Goal: Transaction & Acquisition: Purchase product/service

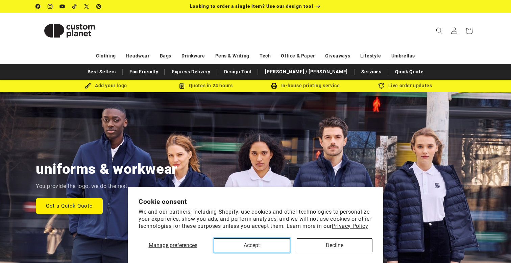
click at [243, 247] on button "Accept" at bounding box center [252, 245] width 76 height 14
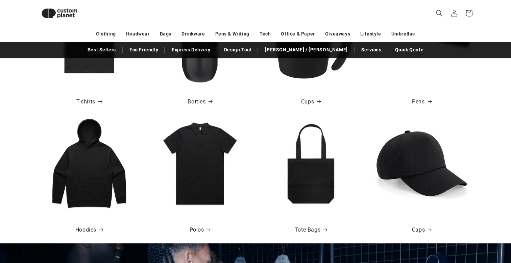
scroll to position [354, 0]
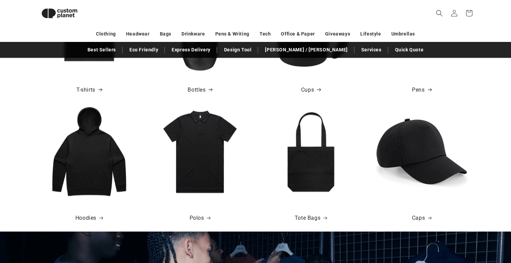
click at [103, 179] on img at bounding box center [89, 151] width 97 height 97
click at [90, 216] on link "Hoodies" at bounding box center [89, 218] width 28 height 10
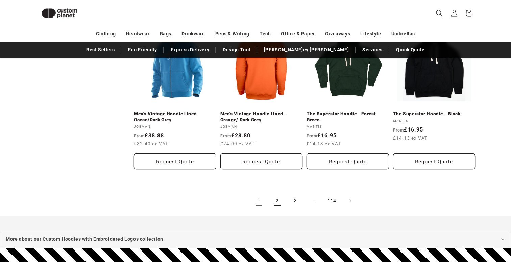
click at [275, 204] on link "2" at bounding box center [277, 200] width 15 height 15
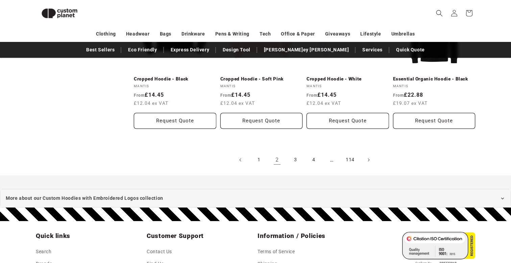
scroll to position [775, 0]
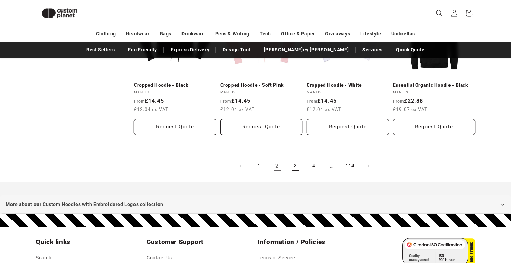
click at [297, 163] on link "3" at bounding box center [295, 166] width 15 height 15
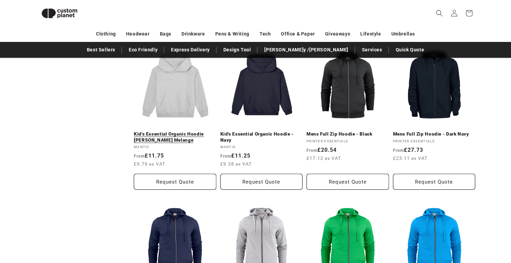
scroll to position [396, 0]
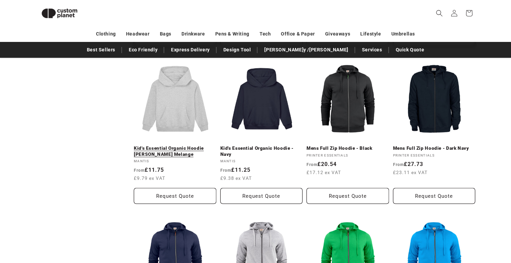
click at [176, 145] on link "Kid's Essential Organic Hoodie - Heather Grey Melange" at bounding box center [175, 151] width 83 height 12
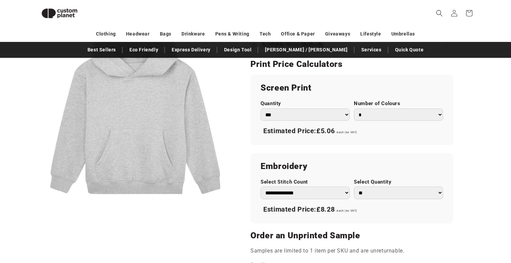
scroll to position [376, 0]
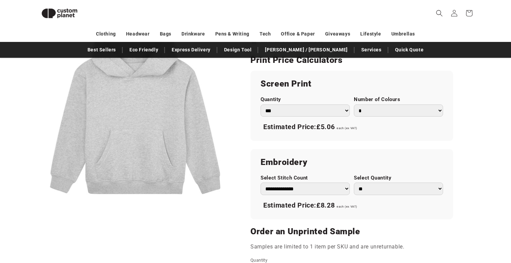
click at [297, 112] on select "*** *** *** **** **** **** ***** *****" at bounding box center [305, 111] width 89 height 13
click at [261, 105] on select "*** *** *** **** **** **** ***** *****" at bounding box center [305, 111] width 89 height 13
click at [371, 114] on select "* * * * * * *" at bounding box center [398, 111] width 89 height 13
click at [354, 105] on select "* * * * * * *" at bounding box center [398, 111] width 89 height 13
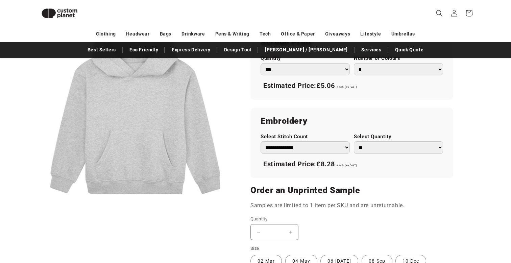
scroll to position [419, 0]
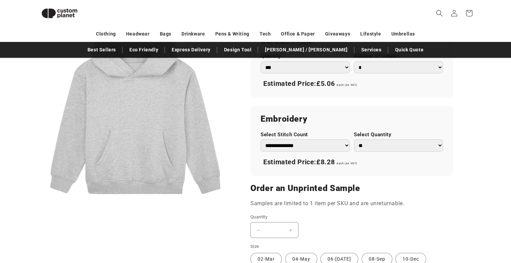
click at [320, 138] on label "Select Stitch Count" at bounding box center [305, 135] width 89 height 6
click at [320, 139] on select "**********" at bounding box center [305, 145] width 89 height 13
click at [320, 147] on select "**********" at bounding box center [305, 145] width 89 height 13
click at [261, 139] on select "**********" at bounding box center [305, 145] width 89 height 13
click at [320, 145] on select "**********" at bounding box center [305, 145] width 89 height 13
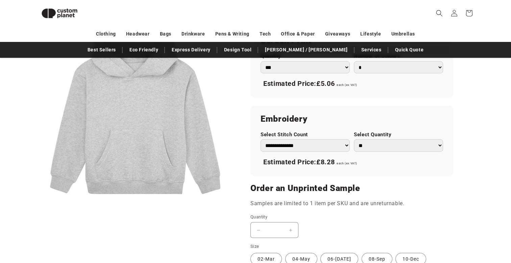
click at [261, 139] on select "**********" at bounding box center [305, 145] width 89 height 13
click at [322, 148] on select "**********" at bounding box center [305, 145] width 89 height 13
click at [261, 139] on select "**********" at bounding box center [305, 145] width 89 height 13
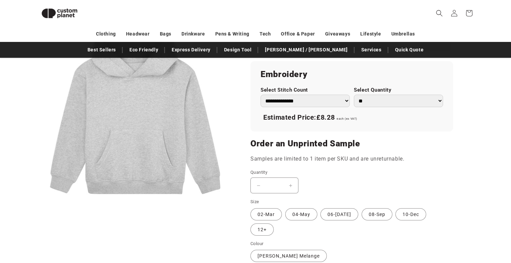
scroll to position [456, 0]
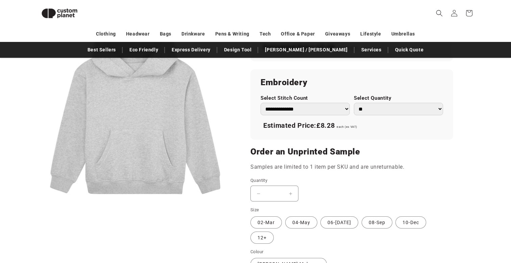
click at [323, 113] on select "**********" at bounding box center [305, 109] width 89 height 13
click at [261, 103] on select "**********" at bounding box center [305, 109] width 89 height 13
click at [324, 108] on select "**********" at bounding box center [305, 109] width 89 height 13
select select "*"
click at [261, 103] on select "**********" at bounding box center [305, 109] width 89 height 13
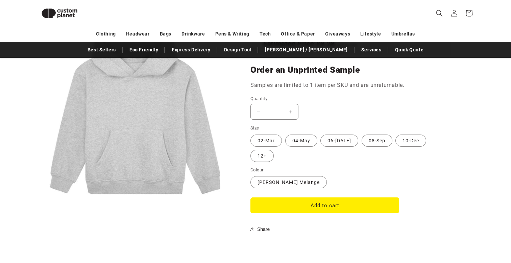
scroll to position [541, 0]
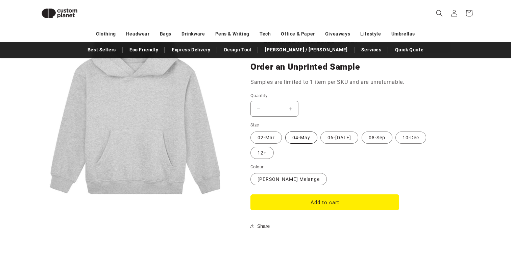
click at [297, 138] on label "04-May Variant sold out or unavailable" at bounding box center [301, 138] width 32 height 12
click at [376, 138] on label "08-Sep Variant sold out or unavailable" at bounding box center [377, 138] width 31 height 12
click at [270, 139] on label "02-Mar Variant sold out or unavailable" at bounding box center [266, 138] width 31 height 12
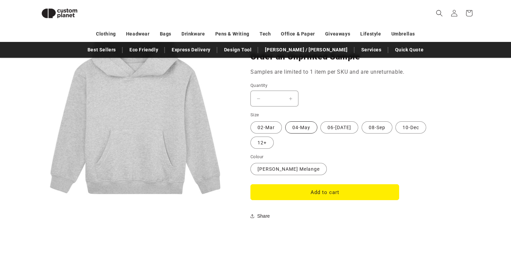
click at [294, 129] on label "04-May Variant sold out or unavailable" at bounding box center [301, 127] width 32 height 12
click at [335, 132] on label "06-Jul Variant sold out or unavailable" at bounding box center [340, 127] width 38 height 12
click at [362, 131] on label "08-Sep Variant sold out or unavailable" at bounding box center [377, 127] width 31 height 12
click at [396, 131] on label "10-Dec Variant sold out or unavailable" at bounding box center [411, 127] width 31 height 12
click at [274, 137] on label "12+ Variant sold out or unavailable" at bounding box center [262, 143] width 23 height 12
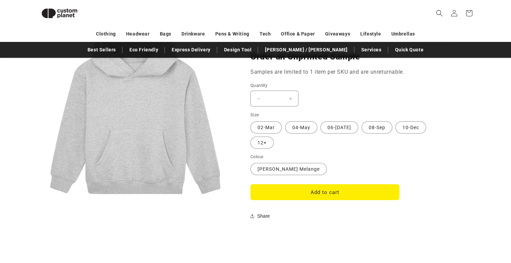
click at [263, 134] on fieldset "Size 02-Mar Variant sold out or unavailable 04-May Variant sold out or unavaila…" at bounding box center [352, 131] width 203 height 38
click at [263, 131] on label "02-Mar Variant sold out or unavailable" at bounding box center [266, 127] width 31 height 12
click at [295, 132] on label "04-May Variant sold out or unavailable" at bounding box center [301, 127] width 32 height 12
click at [332, 130] on label "06-Jul Variant sold out or unavailable" at bounding box center [340, 127] width 38 height 12
click at [362, 133] on label "08-Sep Variant sold out or unavailable" at bounding box center [377, 127] width 31 height 12
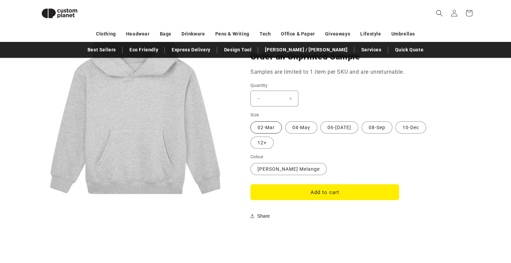
click at [276, 131] on label "02-Mar Variant sold out or unavailable" at bounding box center [266, 127] width 31 height 12
click at [297, 131] on label "04-May Variant sold out or unavailable" at bounding box center [301, 127] width 32 height 12
click at [260, 131] on label "02-Mar Variant sold out or unavailable" at bounding box center [266, 127] width 31 height 12
click at [298, 128] on label "04-May Variant sold out or unavailable" at bounding box center [301, 127] width 32 height 12
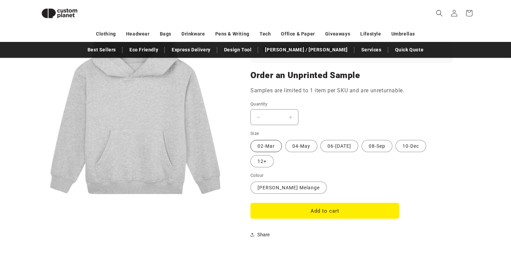
click at [267, 140] on label "02-Mar Variant sold out or unavailable" at bounding box center [266, 146] width 31 height 12
click at [330, 146] on label "06-Jul Variant sold out or unavailable" at bounding box center [340, 146] width 38 height 12
click at [402, 153] on variant-selects "Size 02-Mar Variant sold out or unavailable 04-May Variant sold out or unavaila…" at bounding box center [352, 162] width 203 height 64
click at [402, 144] on label "10-Dec Variant sold out or unavailable" at bounding box center [411, 146] width 31 height 12
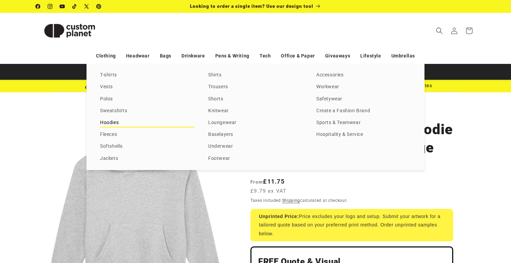
click at [105, 124] on link "Hoodies" at bounding box center [147, 122] width 95 height 9
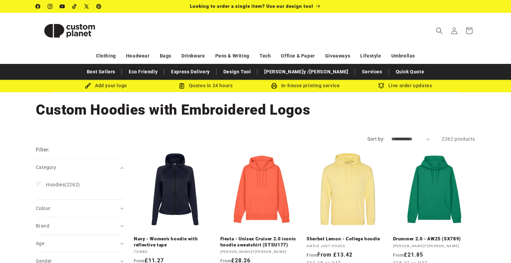
click at [415, 140] on select "**********" at bounding box center [411, 139] width 39 height 7
select select "**********"
click at [392, 136] on select "**********" at bounding box center [411, 139] width 39 height 7
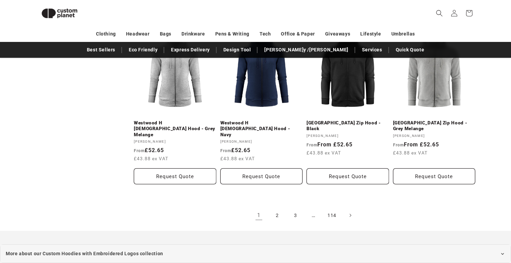
scroll to position [752, 0]
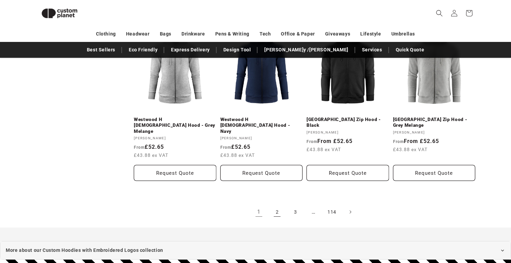
click at [278, 205] on link "2" at bounding box center [277, 212] width 15 height 15
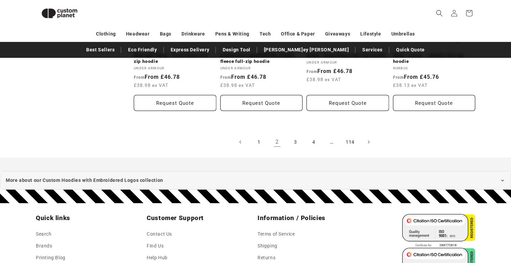
scroll to position [834, 0]
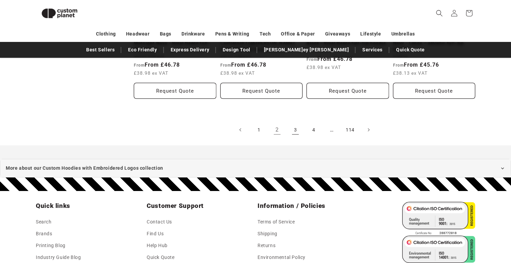
click at [296, 122] on link "3" at bounding box center [295, 129] width 15 height 15
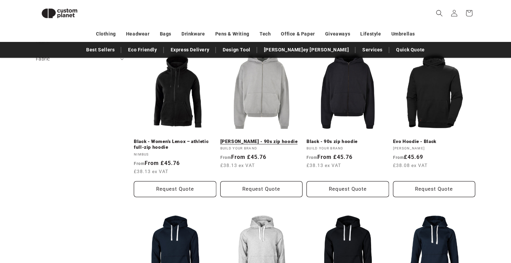
scroll to position [209, 0]
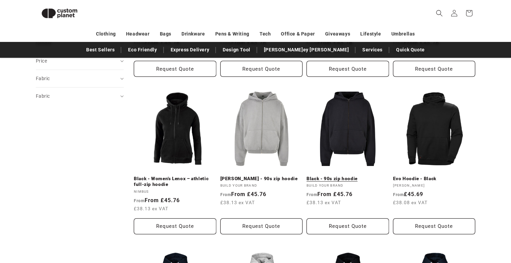
click at [327, 176] on link "Black - 90s zip hoodie" at bounding box center [348, 179] width 83 height 6
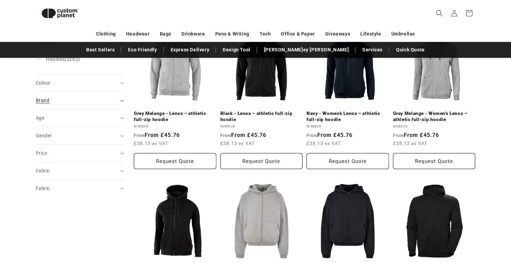
scroll to position [116, 0]
click at [56, 96] on summary "Brand (0)" at bounding box center [80, 100] width 88 height 17
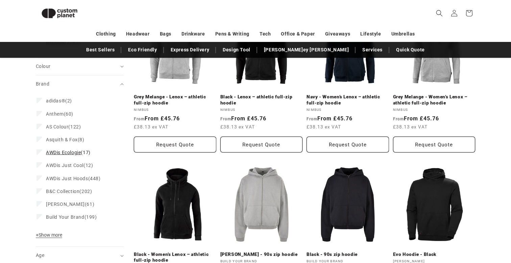
scroll to position [138, 0]
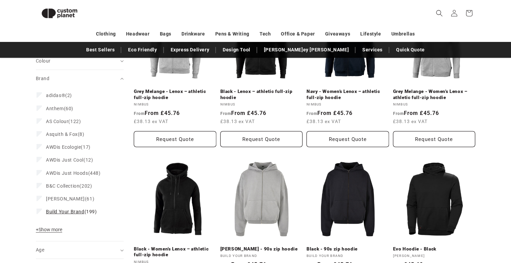
click at [60, 211] on span "Build Your Brand" at bounding box center [65, 211] width 39 height 5
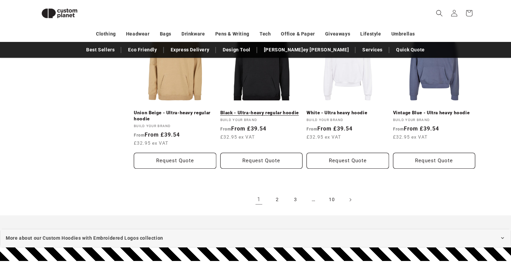
scroll to position [760, 0]
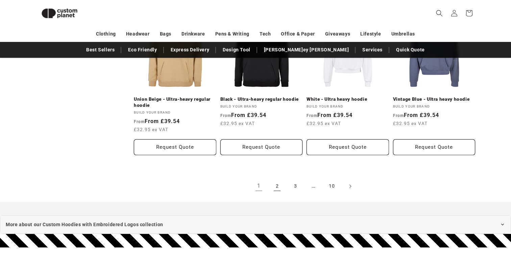
click at [276, 186] on link "2" at bounding box center [277, 186] width 15 height 15
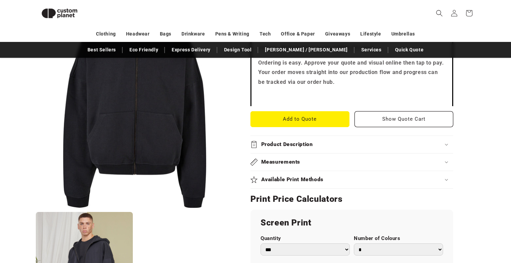
scroll to position [236, 0]
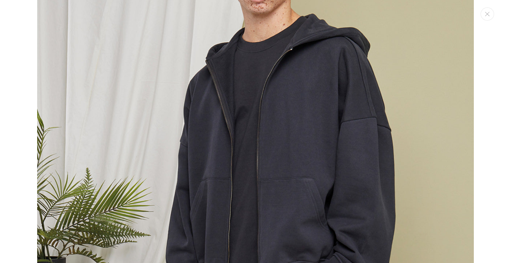
scroll to position [544, 0]
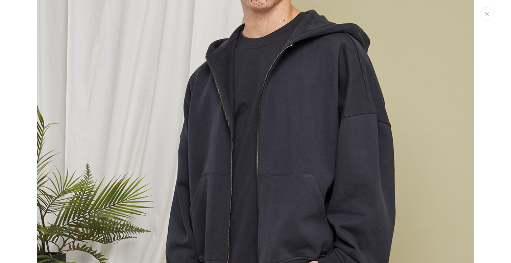
click at [489, 15] on icon "Close" at bounding box center [487, 14] width 5 height 4
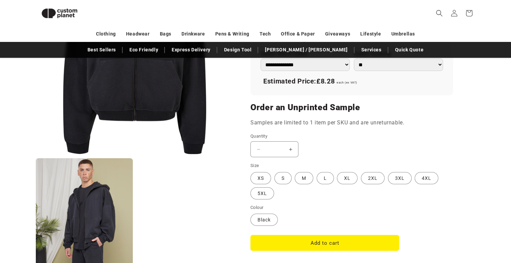
scroll to position [468, 0]
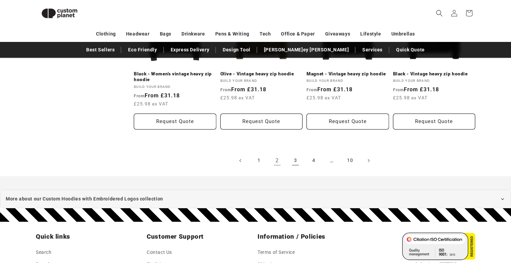
click at [295, 156] on link "3" at bounding box center [295, 160] width 15 height 15
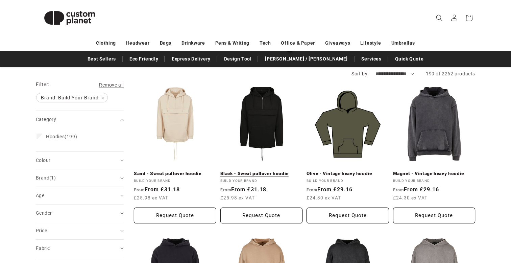
click at [269, 171] on link "Black - Sweat pullover hoodie" at bounding box center [262, 174] width 83 height 6
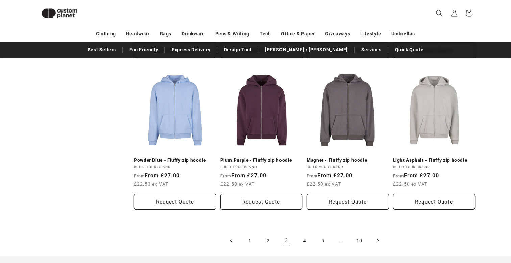
scroll to position [700, 0]
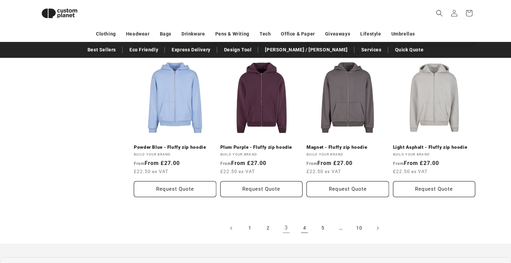
click at [306, 228] on link "4" at bounding box center [304, 228] width 15 height 15
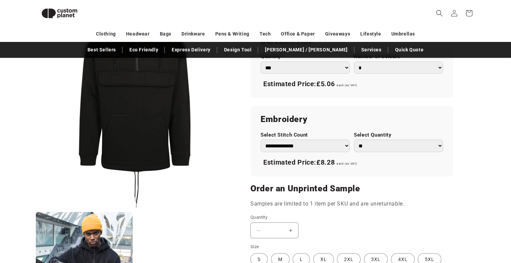
scroll to position [401, 0]
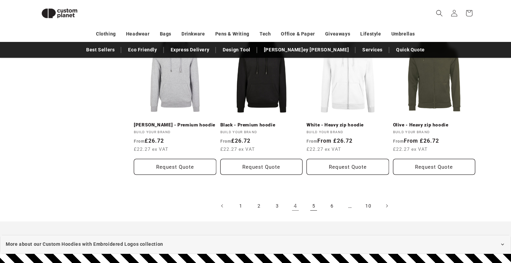
click at [312, 209] on link "5" at bounding box center [313, 206] width 15 height 15
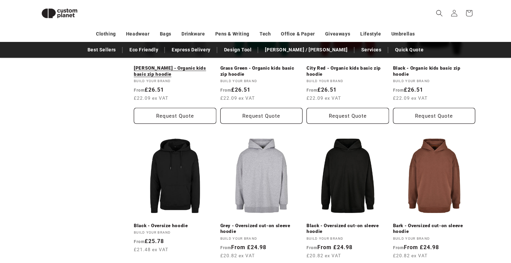
scroll to position [642, 0]
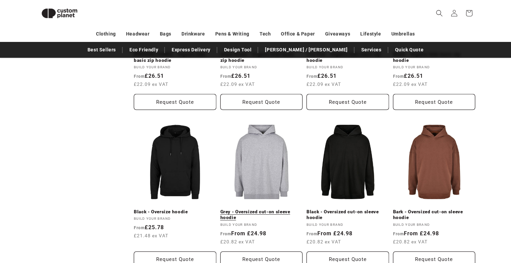
click at [260, 209] on link "Grey - Oversized cut-on sleeve hoodie" at bounding box center [262, 215] width 83 height 12
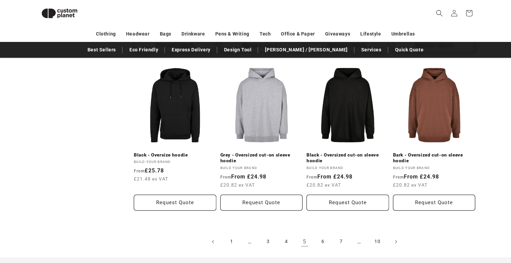
scroll to position [0, 0]
click at [324, 236] on link "6" at bounding box center [323, 241] width 15 height 15
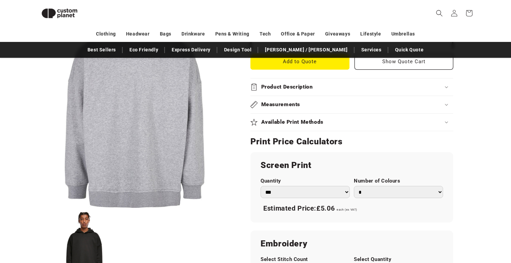
scroll to position [312, 0]
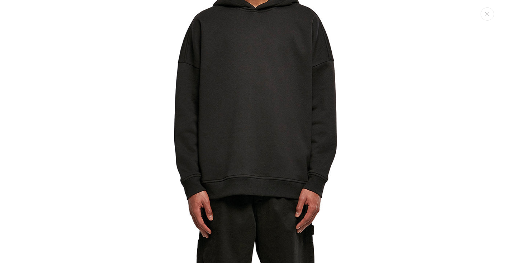
scroll to position [536, 0]
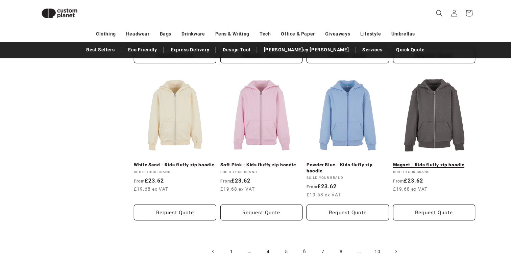
scroll to position [781, 0]
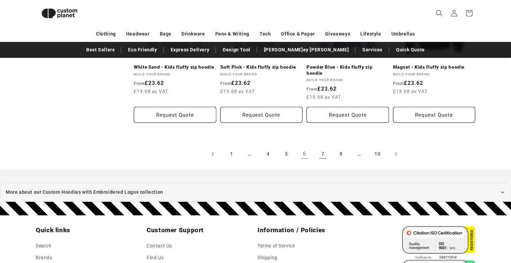
click at [325, 146] on link "7" at bounding box center [323, 153] width 15 height 15
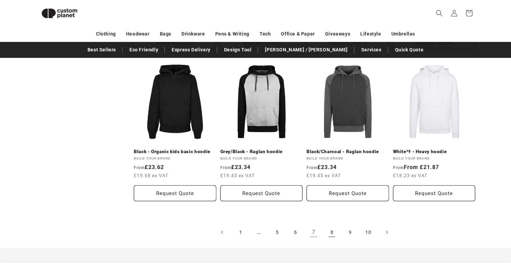
click at [330, 234] on link "8" at bounding box center [332, 232] width 15 height 15
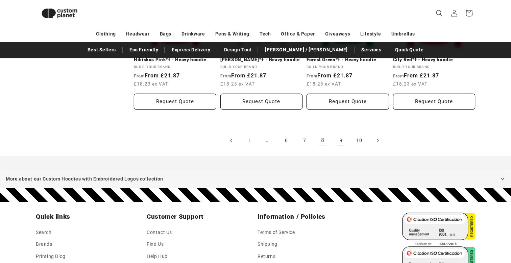
click at [341, 140] on link "9" at bounding box center [341, 140] width 15 height 15
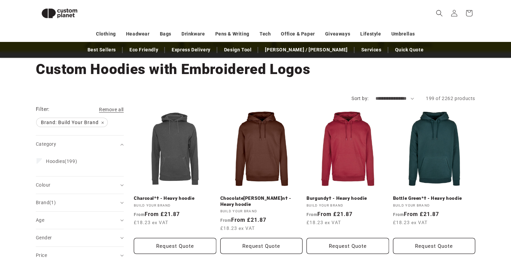
scroll to position [28, 0]
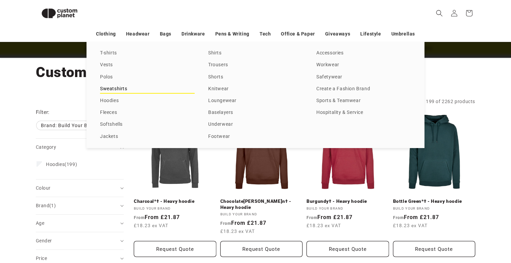
click at [110, 88] on link "Sweatshirts" at bounding box center [147, 89] width 95 height 9
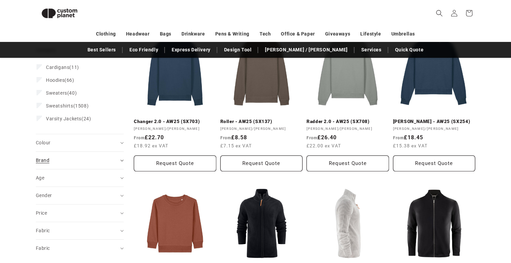
scroll to position [108, 0]
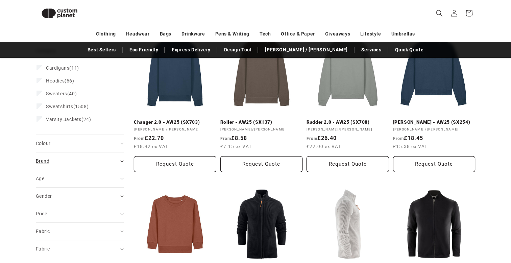
click at [49, 158] on div "Brand (0)" at bounding box center [77, 161] width 82 height 7
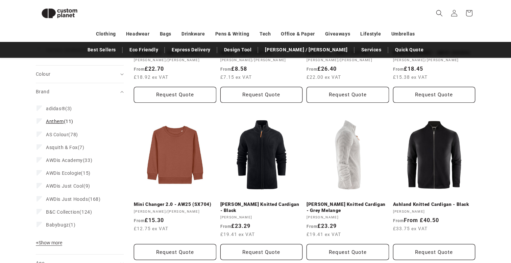
scroll to position [179, 0]
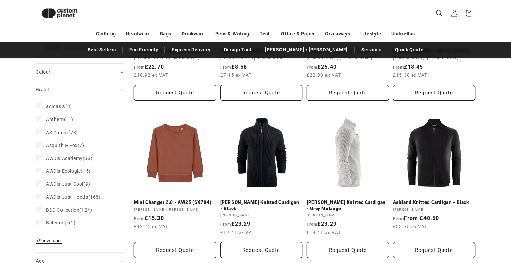
click at [50, 240] on span "+ Show more" at bounding box center [49, 240] width 26 height 5
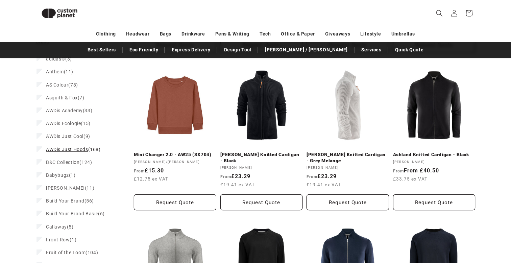
scroll to position [231, 0]
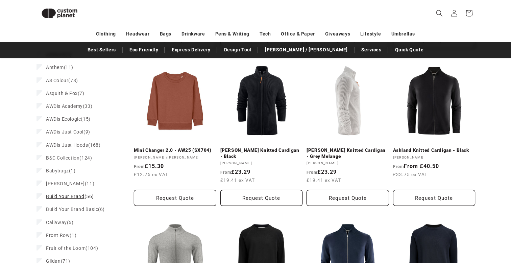
click at [73, 198] on span "Build Your Brand" at bounding box center [65, 196] width 39 height 5
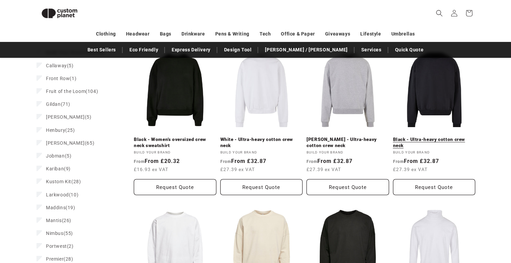
scroll to position [410, 0]
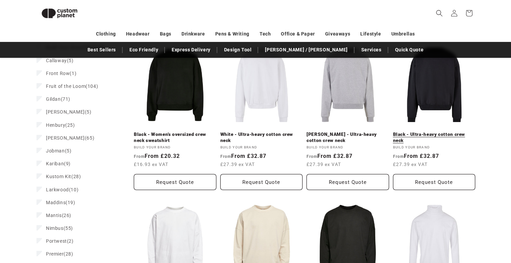
click at [446, 132] on link "Black - Ultra-heavy cotton crew neck" at bounding box center [434, 138] width 83 height 12
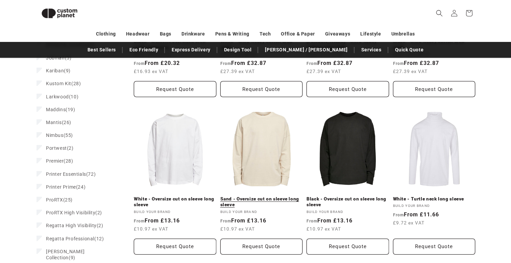
scroll to position [505, 0]
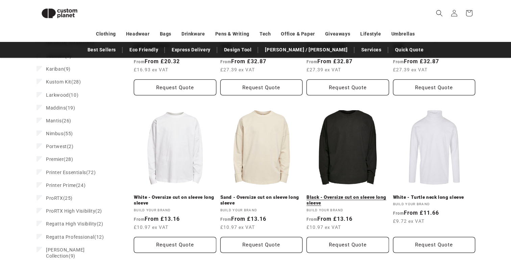
click at [340, 194] on link "Black - Oversize cut on sleeve long sleeve" at bounding box center [348, 200] width 83 height 12
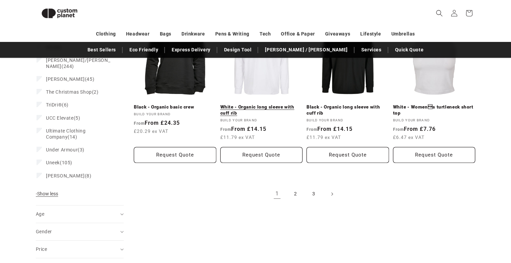
scroll to position [0, 0]
click at [334, 195] on span "Next page" at bounding box center [332, 194] width 7 height 7
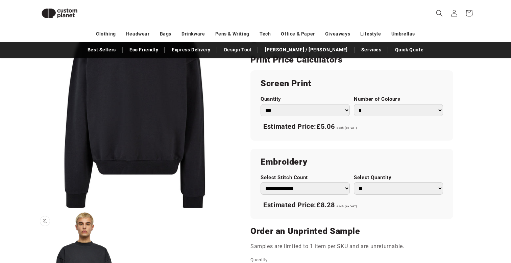
scroll to position [392, 0]
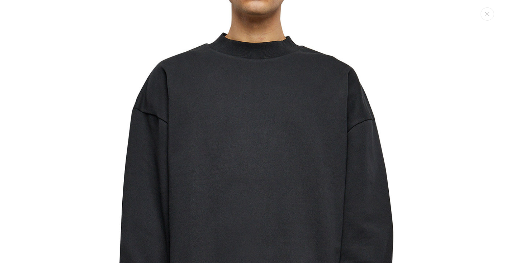
scroll to position [544, 0]
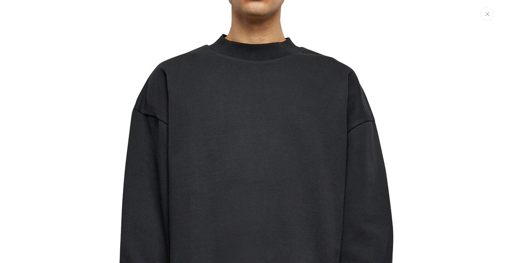
click at [489, 17] on button "Close" at bounding box center [488, 13] width 14 height 13
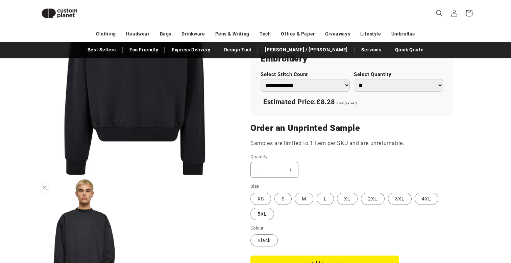
scroll to position [489, 0]
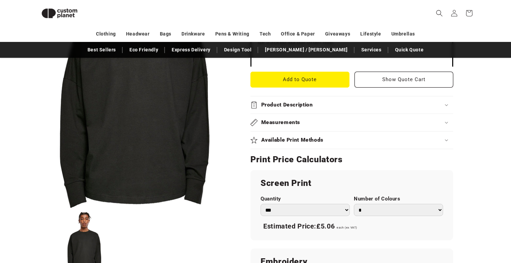
scroll to position [233, 0]
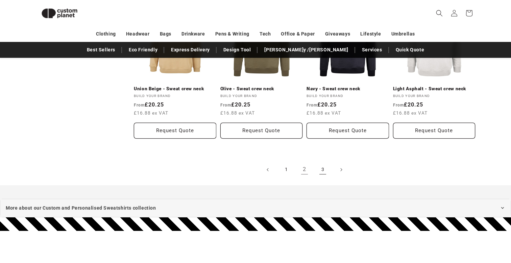
click at [322, 171] on link "3" at bounding box center [323, 169] width 15 height 15
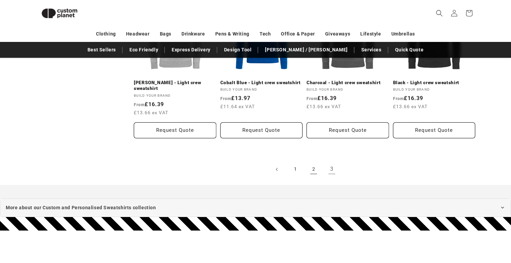
click at [314, 175] on link "2" at bounding box center [313, 169] width 15 height 15
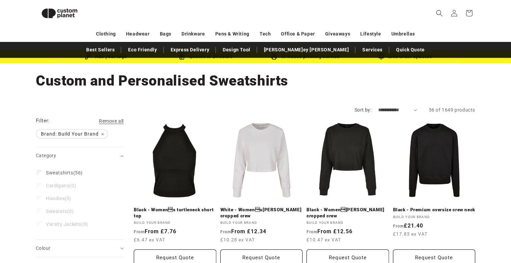
scroll to position [5, 0]
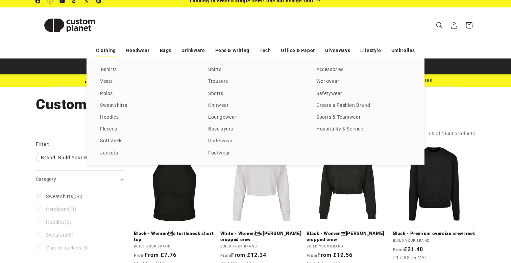
click at [112, 51] on link "Clothing" at bounding box center [106, 51] width 20 height 12
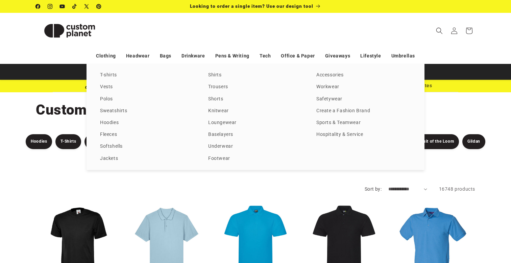
click at [66, 58] on div "Clothing Headwear Bags Drinkware Pens & Writing Tech Office & Paper Giveaways L…" at bounding box center [256, 56] width 474 height 12
click at [112, 77] on link "T-shirts" at bounding box center [147, 75] width 95 height 9
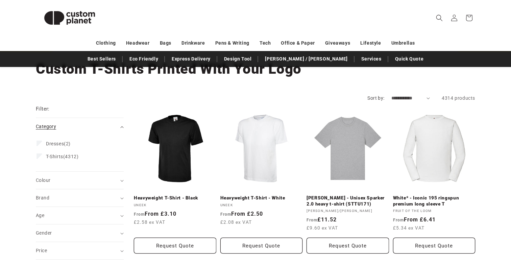
scroll to position [44, 0]
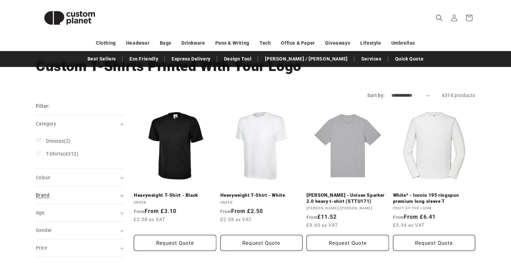
click at [57, 200] on summary "Brand (0)" at bounding box center [80, 195] width 88 height 17
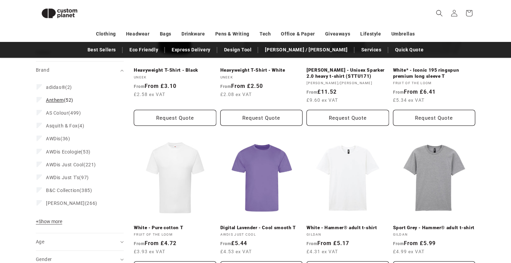
scroll to position [161, 0]
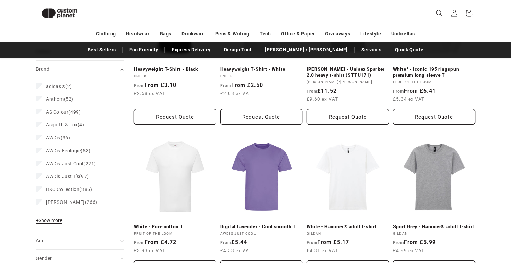
click at [53, 222] on span "+ Show more" at bounding box center [49, 220] width 26 height 5
click at [60, 220] on label "Build Your Brand (321) Build Your Brand (321 products)" at bounding box center [78, 215] width 83 height 13
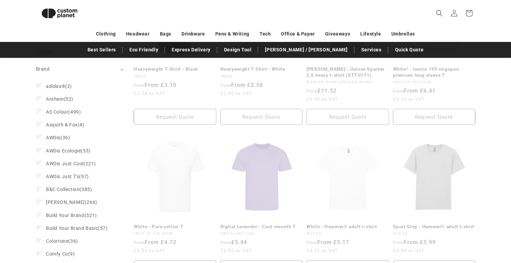
scroll to position [178, 0]
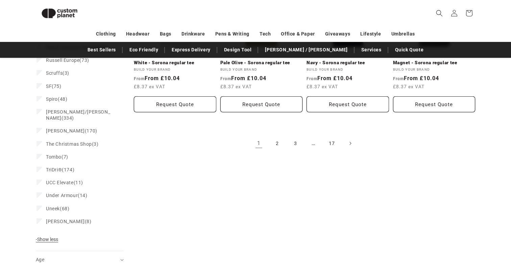
scroll to position [795, 0]
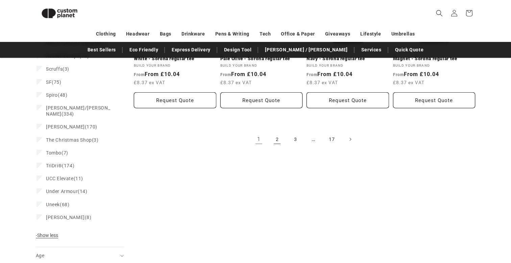
click at [277, 140] on link "2" at bounding box center [277, 139] width 15 height 15
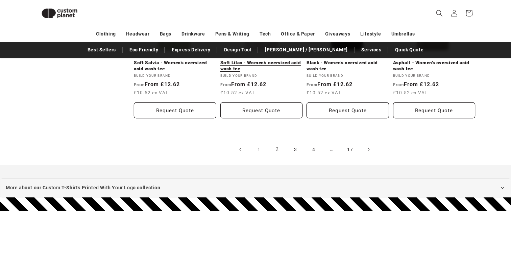
scroll to position [820, 0]
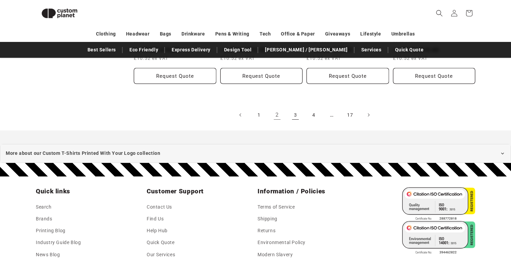
click at [296, 116] on link "3" at bounding box center [295, 115] width 15 height 15
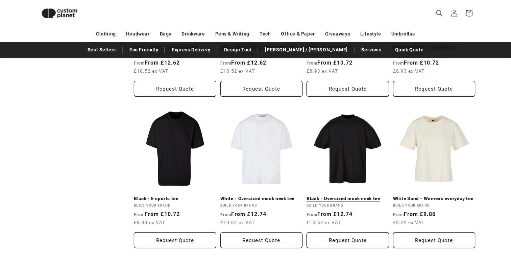
scroll to position [657, 0]
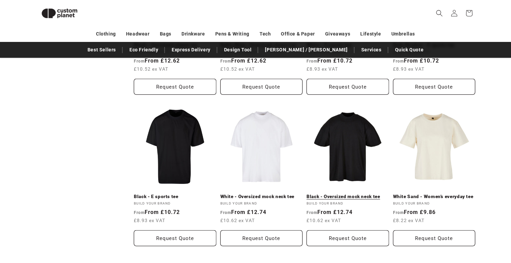
click at [347, 194] on link "Black - Oversized mock neck tee" at bounding box center [348, 197] width 83 height 6
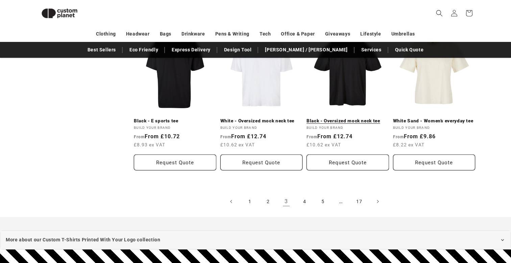
scroll to position [747, 0]
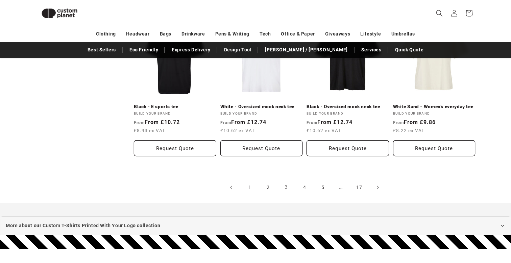
click at [303, 187] on link "4" at bounding box center [304, 187] width 15 height 15
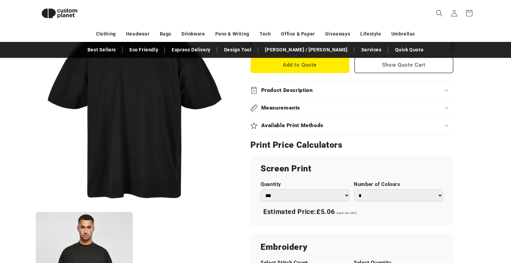
scroll to position [295, 0]
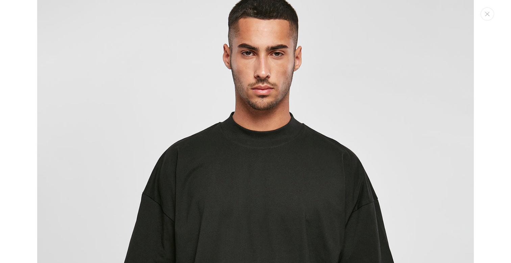
scroll to position [467, 0]
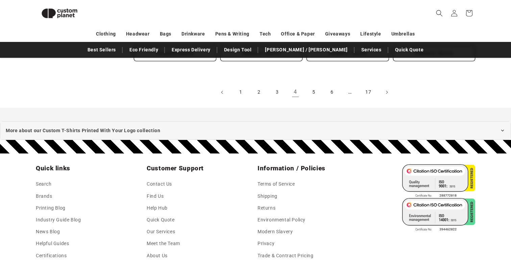
scroll to position [815, 0]
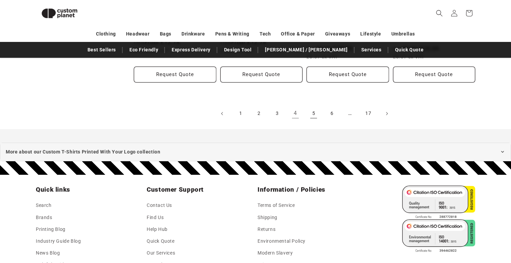
click at [312, 115] on link "5" at bounding box center [313, 113] width 15 height 15
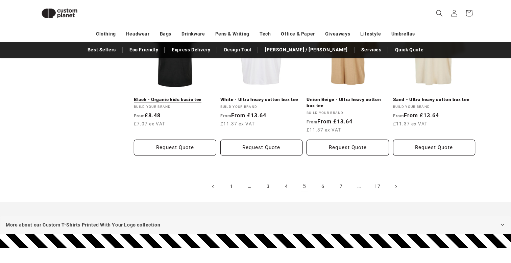
scroll to position [780, 0]
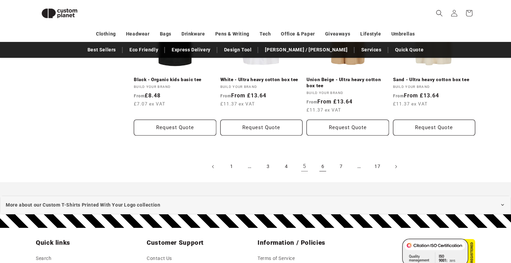
click at [319, 169] on link "6" at bounding box center [323, 166] width 15 height 15
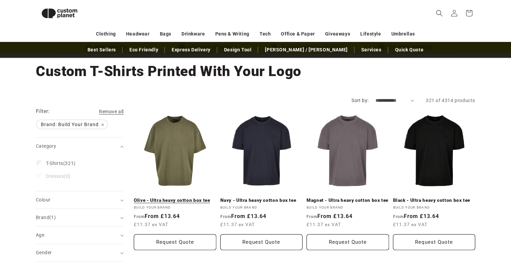
click at [197, 198] on link "Olive - Ultra heavy cotton box tee" at bounding box center [175, 201] width 83 height 6
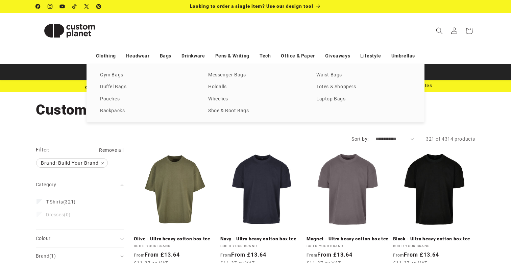
click at [194, 30] on header "Search My Account / Order Progress Cart Clothing Clothing T-shirts" at bounding box center [256, 31] width 474 height 36
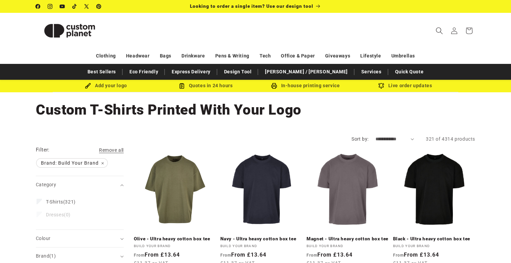
click at [436, 28] on icon "Search" at bounding box center [439, 30] width 7 height 7
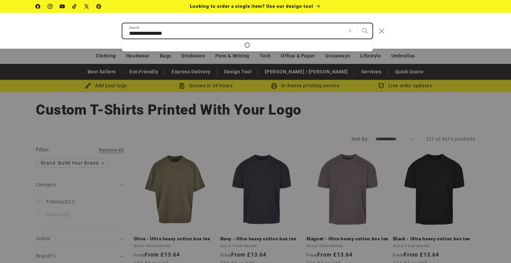
type input "**********"
click at [358, 23] on button "Search" at bounding box center [365, 30] width 15 height 15
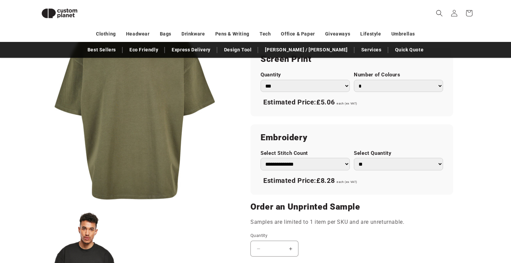
scroll to position [413, 0]
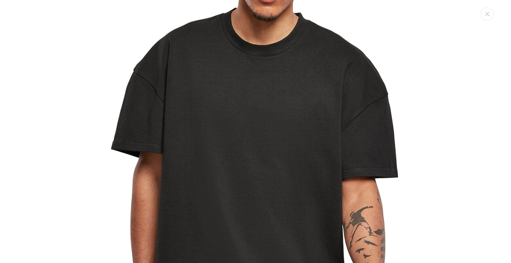
scroll to position [572, 0]
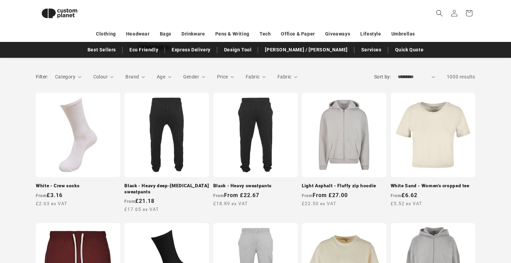
scroll to position [86, 0]
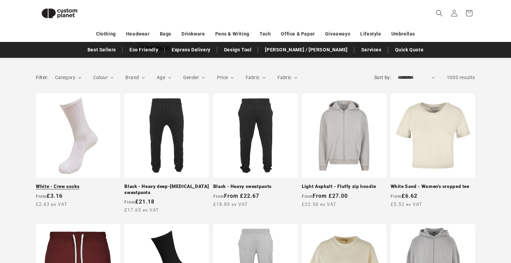
click at [93, 184] on link "White - Crew socks" at bounding box center [78, 187] width 85 height 6
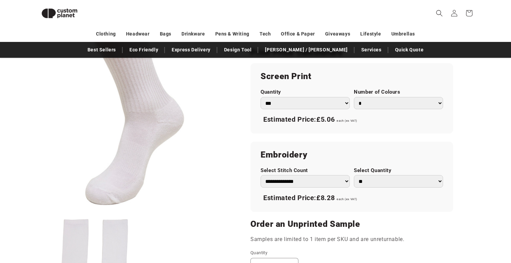
scroll to position [379, 0]
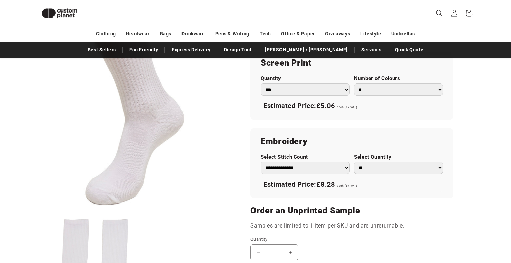
click at [396, 163] on select "** ** *** *** *** **** **** ****" at bounding box center [398, 168] width 89 height 13
click at [354, 162] on select "** ** *** *** *** **** **** ****" at bounding box center [398, 168] width 89 height 13
click at [385, 165] on select "** ** *** *** *** **** **** ****" at bounding box center [398, 168] width 89 height 13
click at [354, 162] on select "** ** *** *** *** **** **** ****" at bounding box center [398, 168] width 89 height 13
click at [382, 164] on select "** ** *** *** *** **** **** ****" at bounding box center [398, 168] width 89 height 13
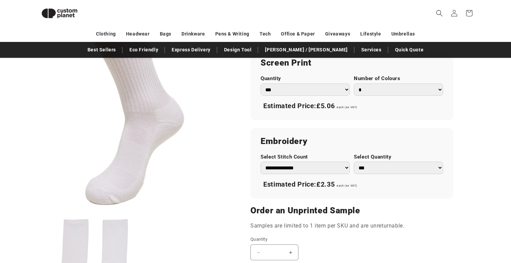
click at [354, 162] on select "** ** *** *** *** **** **** ****" at bounding box center [398, 168] width 89 height 13
click at [399, 199] on section "Build Your Brand White - Crew socks White - Crew socks BY201WHIT3538 Regular pr…" at bounding box center [352, 42] width 203 height 641
click at [385, 166] on select "** ** *** *** *** **** **** ****" at bounding box center [398, 168] width 89 height 13
click at [354, 162] on select "** ** *** *** *** **** **** ****" at bounding box center [398, 168] width 89 height 13
click at [387, 190] on div "Estimated Price: £1.60 each (ex VAT)" at bounding box center [352, 185] width 183 height 14
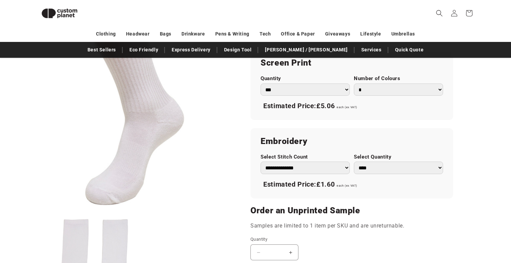
click at [382, 171] on select "** ** *** *** *** **** **** ****" at bounding box center [398, 168] width 89 height 13
select select "**"
click at [354, 162] on select "** ** *** *** *** **** **** ****" at bounding box center [398, 168] width 89 height 13
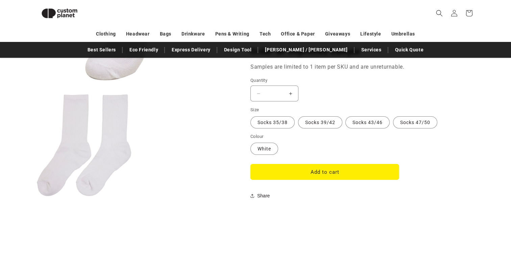
scroll to position [543, 0]
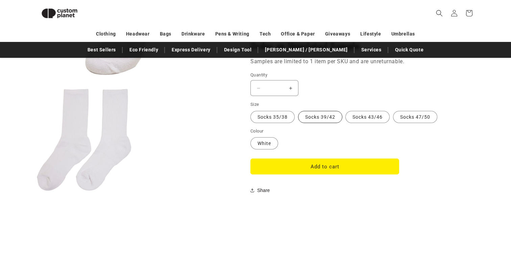
click at [324, 114] on label "Socks 39/42 Variant sold out or unavailable" at bounding box center [320, 117] width 44 height 12
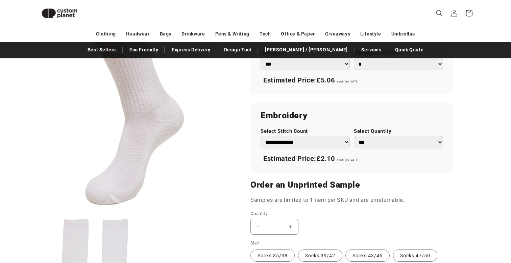
scroll to position [424, 0]
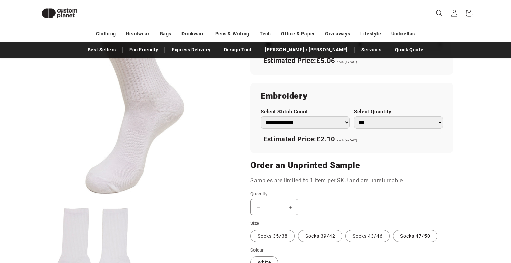
click at [321, 125] on select "**********" at bounding box center [305, 122] width 89 height 13
click at [261, 116] on select "**********" at bounding box center [305, 122] width 89 height 13
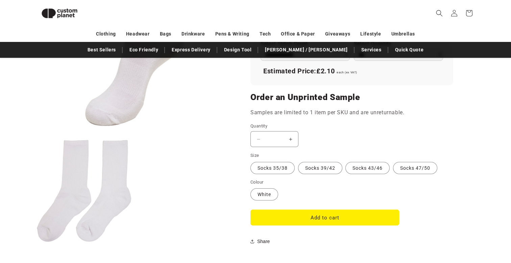
scroll to position [493, 0]
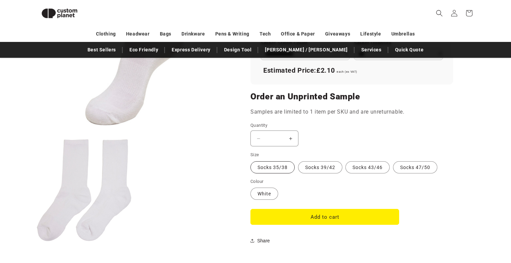
click at [278, 169] on label "Socks 35/38 Variant sold out or unavailable" at bounding box center [273, 167] width 44 height 12
click at [304, 214] on button "Add to cart" at bounding box center [325, 217] width 149 height 16
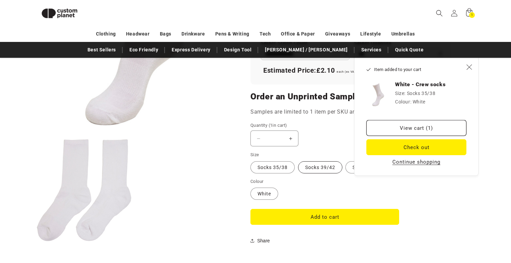
click at [316, 167] on label "Socks 39/42 Variant sold out or unavailable" at bounding box center [320, 167] width 44 height 12
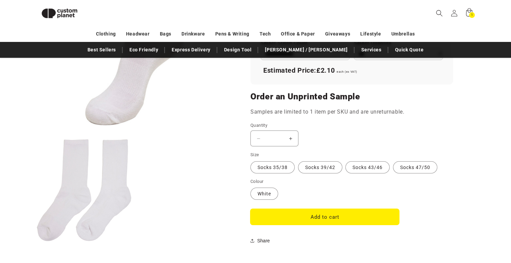
click at [322, 217] on button "Add to cart" at bounding box center [325, 217] width 149 height 16
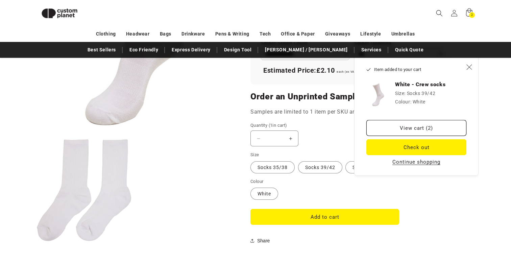
click at [331, 145] on div "Decrease quantity for White - Crew socks * Increase quantity for White - Crew s…" at bounding box center [325, 139] width 149 height 16
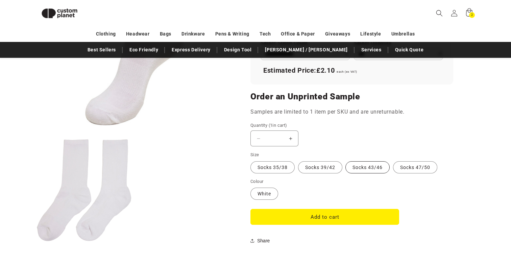
click at [367, 170] on label "Socks 43/46 Variant sold out or unavailable" at bounding box center [368, 167] width 44 height 12
click at [335, 217] on button "Add to cart" at bounding box center [325, 217] width 149 height 16
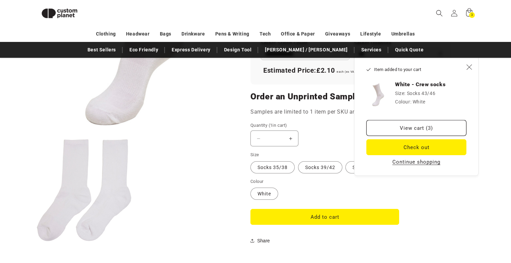
click at [322, 183] on fieldset "Colour White Variant sold out or unavailable" at bounding box center [325, 189] width 149 height 23
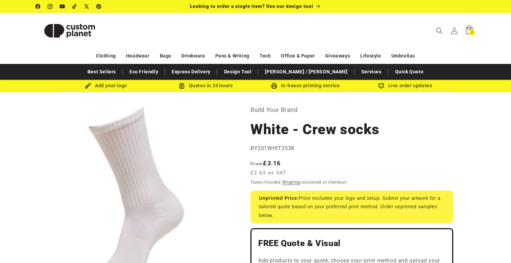
click at [468, 31] on icon at bounding box center [469, 31] width 16 height 16
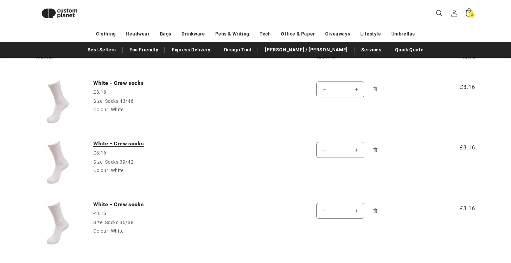
scroll to position [68, 0]
drag, startPoint x: 341, startPoint y: 89, endPoint x: 325, endPoint y: 89, distance: 15.2
click at [325, 89] on quantity-input "Decrease quantity for White - Crew socks * Increase quantity for White - Crew s…" at bounding box center [341, 89] width 48 height 16
drag, startPoint x: 345, startPoint y: 152, endPoint x: 315, endPoint y: 145, distance: 30.7
click at [315, 145] on td "Quantity Decrease quantity for White - Crew socks * Increase quantity for White…" at bounding box center [365, 156] width 130 height 61
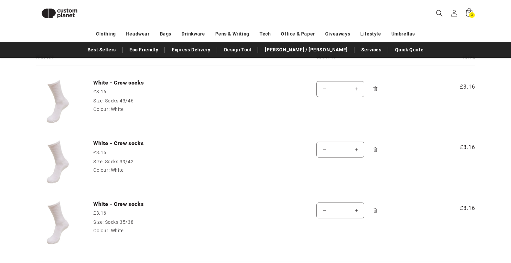
click at [353, 65] on th "Quantity" at bounding box center [365, 60] width 130 height 10
type input "*"
click at [406, 103] on td "Quantity Decrease quantity for White - Crew socks * Increase quantity for White…" at bounding box center [365, 96] width 130 height 61
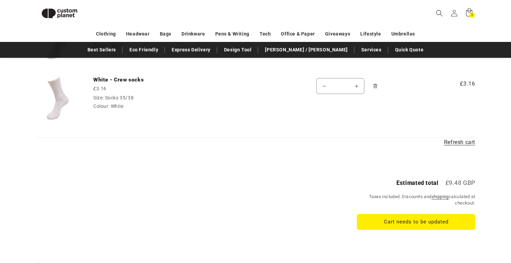
scroll to position [194, 0]
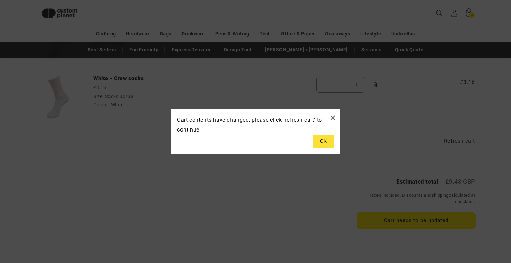
click at [414, 217] on body "Skip to content Facebook Instagram YouTube TikTok X (Twitter) Pinterest Looking…" at bounding box center [255, 243] width 511 height 874
click at [327, 138] on button at bounding box center [323, 141] width 21 height 13
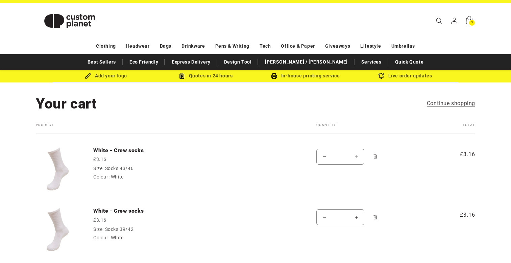
scroll to position [13, 0]
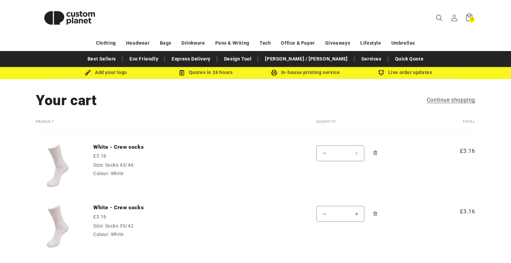
click at [267, 118] on div "Your cart Continue shopping Your cart is empty Continue shopping Have an accoun…" at bounding box center [256, 213] width 474 height 245
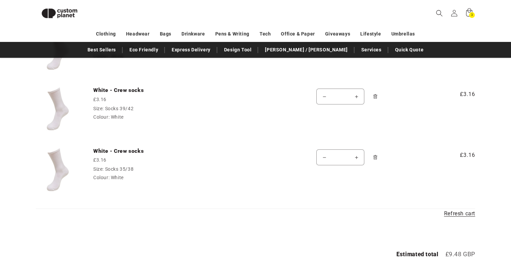
scroll to position [0, 0]
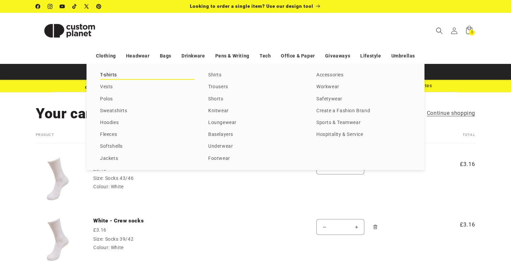
click at [109, 74] on link "T-shirts" at bounding box center [147, 75] width 95 height 9
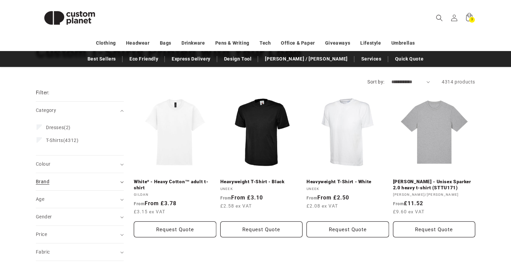
click at [78, 180] on div "Brand (0)" at bounding box center [77, 181] width 82 height 7
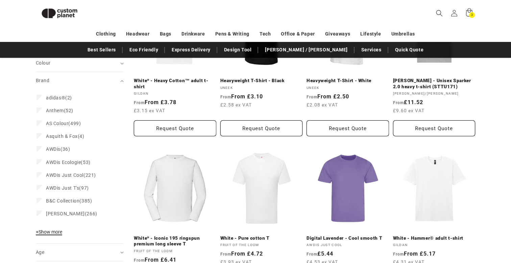
click at [51, 233] on span "+ Show more" at bounding box center [49, 231] width 26 height 5
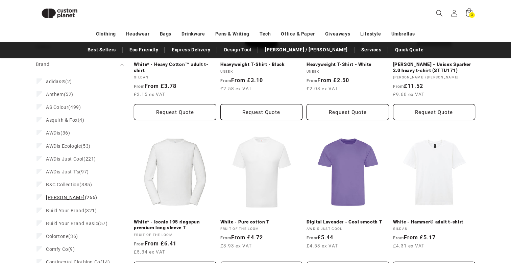
click at [61, 211] on span "Build Your Brand" at bounding box center [65, 210] width 39 height 5
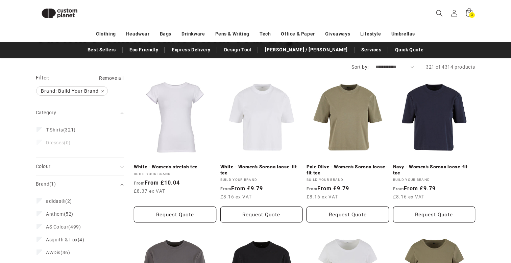
scroll to position [53, 0]
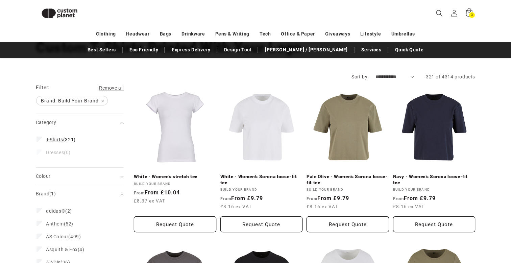
click at [67, 137] on span "T-Shirts (321)" at bounding box center [61, 140] width 30 height 6
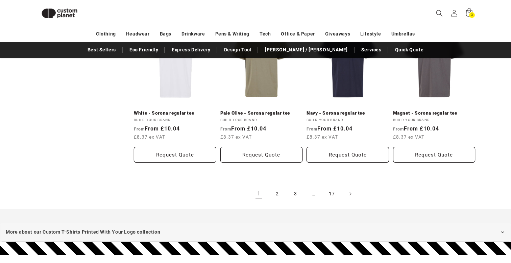
scroll to position [740, 0]
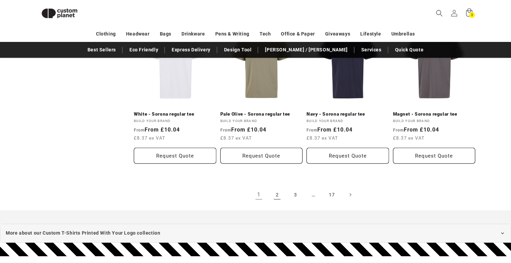
click at [279, 197] on link "2" at bounding box center [277, 194] width 15 height 15
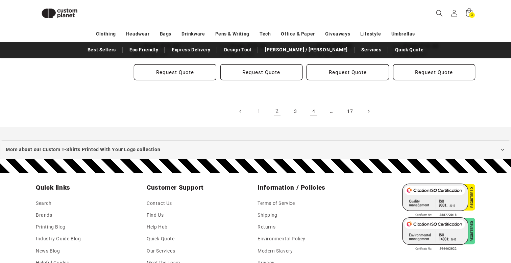
scroll to position [746, 0]
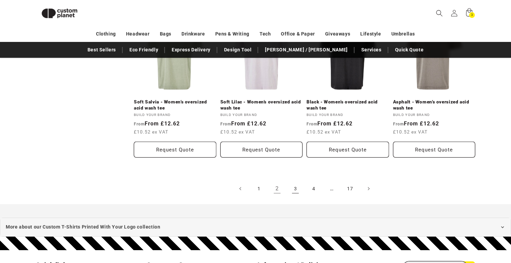
click at [294, 191] on link "3" at bounding box center [295, 188] width 15 height 15
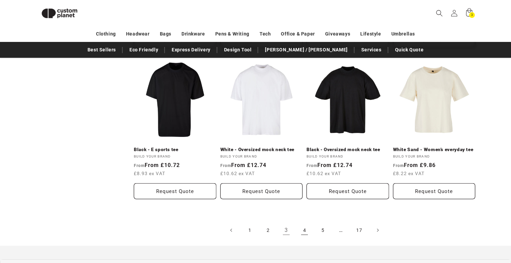
click at [307, 231] on link "4" at bounding box center [304, 230] width 15 height 15
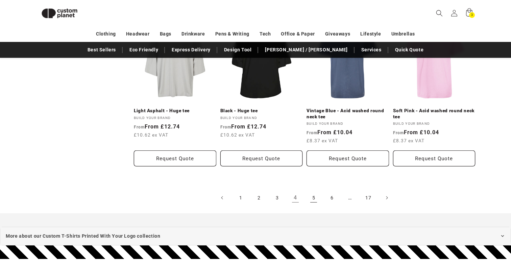
click at [314, 201] on link "5" at bounding box center [313, 197] width 15 height 15
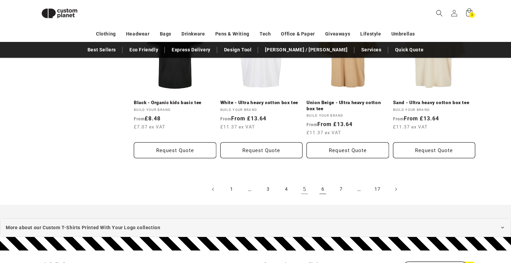
click at [321, 189] on link "6" at bounding box center [323, 189] width 15 height 15
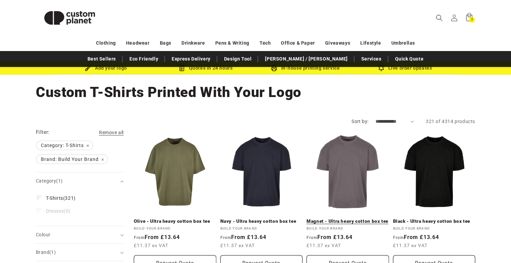
scroll to position [24, 0]
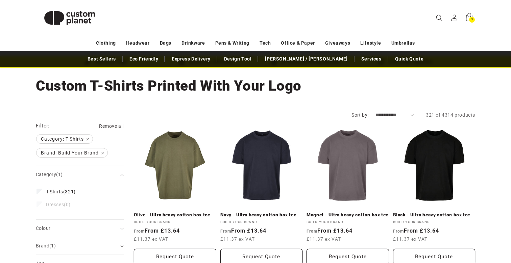
click at [394, 114] on select "**********" at bounding box center [395, 115] width 39 height 7
select select "**********"
click at [376, 112] on select "**********" at bounding box center [395, 115] width 39 height 7
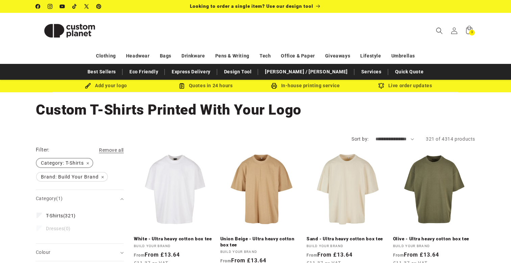
click at [91, 164] on span "Category: T-Shirts Remove filter" at bounding box center [65, 163] width 56 height 9
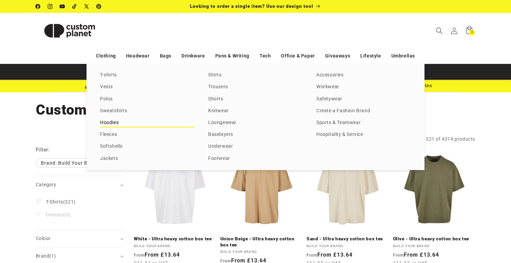
click at [114, 122] on link "Hoodies" at bounding box center [147, 122] width 95 height 9
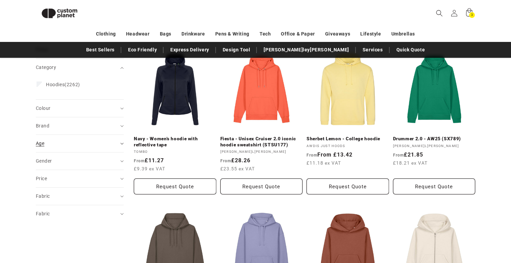
scroll to position [87, 0]
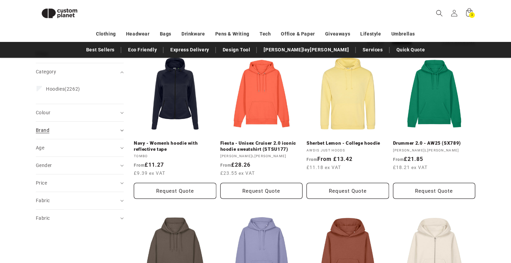
click at [67, 130] on div "Brand (0)" at bounding box center [77, 130] width 82 height 7
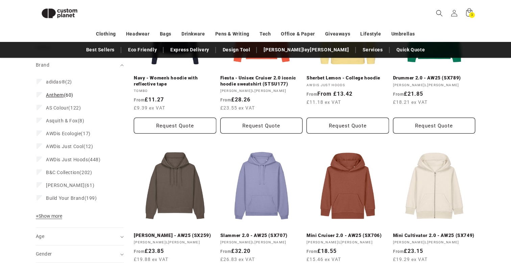
scroll to position [163, 0]
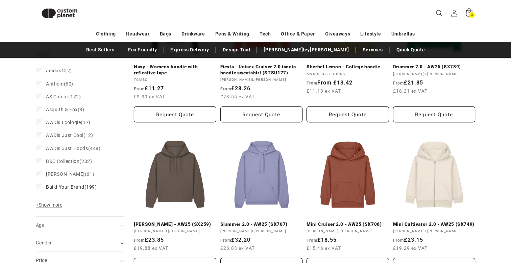
click at [65, 189] on span "Build Your Brand" at bounding box center [65, 186] width 39 height 5
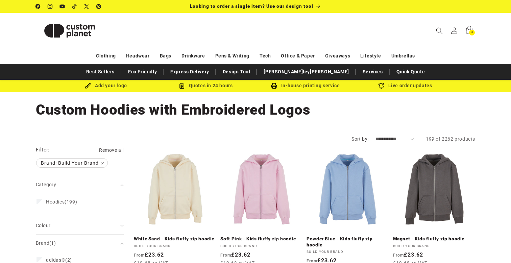
click at [393, 141] on select "**********" at bounding box center [395, 139] width 39 height 7
select select "**********"
click at [376, 136] on select "**********" at bounding box center [395, 139] width 39 height 7
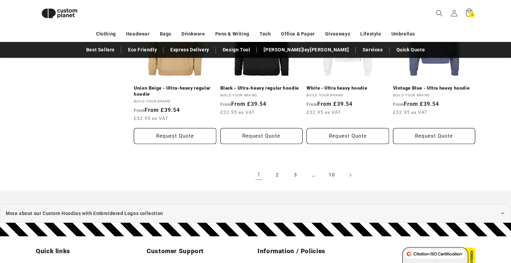
scroll to position [786, 0]
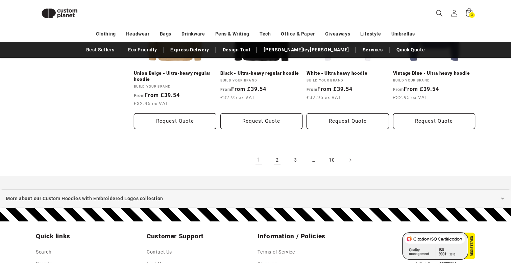
click at [280, 161] on link "2" at bounding box center [277, 160] width 15 height 15
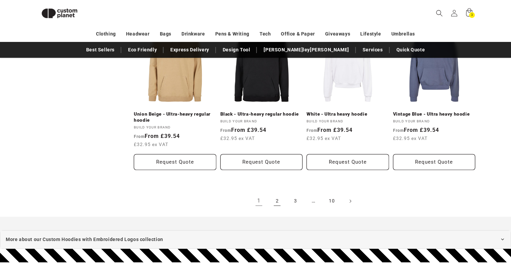
scroll to position [0, 0]
click at [275, 202] on link "2" at bounding box center [277, 201] width 15 height 15
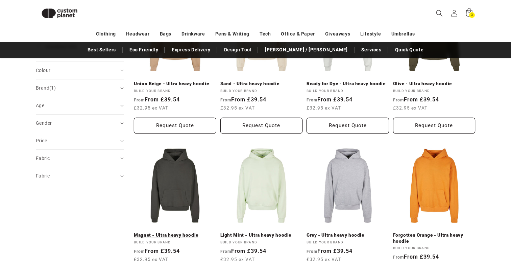
click at [142, 232] on link "Magnet - Ultra heavy hoodie" at bounding box center [175, 235] width 83 height 6
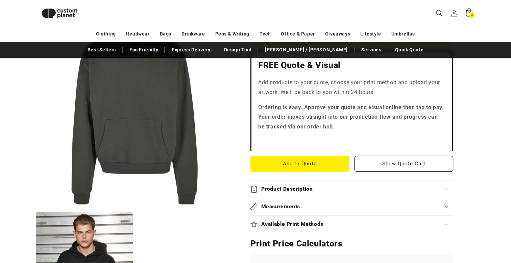
scroll to position [176, 0]
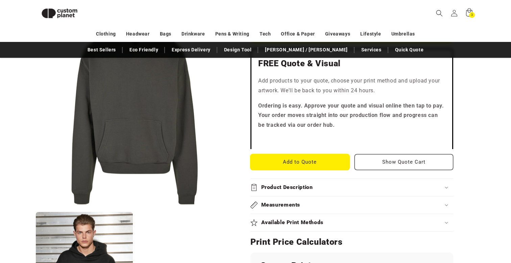
click at [320, 163] on button "Add to Quote" at bounding box center [300, 162] width 99 height 16
click at [472, 16] on span "3" at bounding box center [472, 15] width 2 height 6
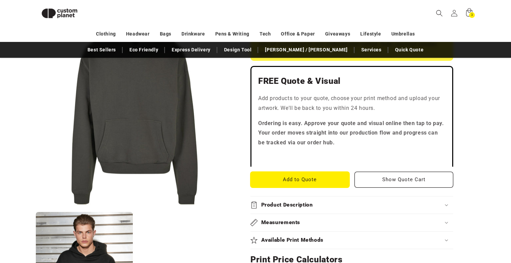
scroll to position [0, 0]
click at [297, 183] on button "Add to Quote" at bounding box center [300, 180] width 99 height 16
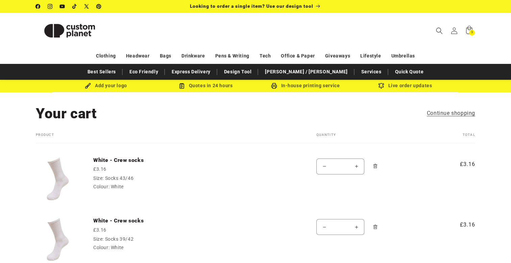
click at [375, 170] on span "Remove White - Crew socks - Socks 43/46 / White" at bounding box center [375, 166] width 7 height 7
click at [376, 166] on icon "Remove White - Crew socks - Socks 39/42 / White" at bounding box center [375, 166] width 5 height 5
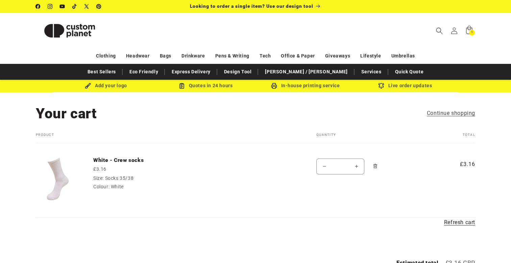
click at [376, 166] on icon "Remove White - Crew socks - Socks 35/38 / White" at bounding box center [375, 166] width 5 height 5
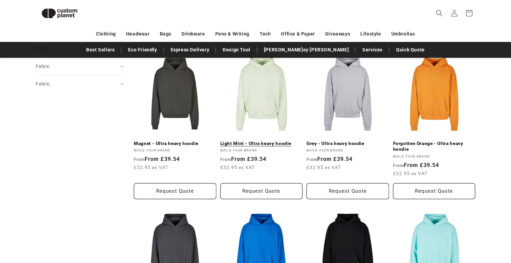
scroll to position [230, 0]
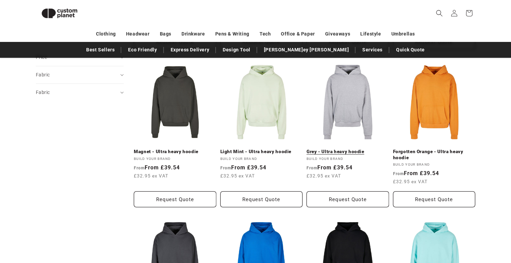
click at [335, 149] on link "Grey - Ultra heavy hoodie" at bounding box center [348, 152] width 83 height 6
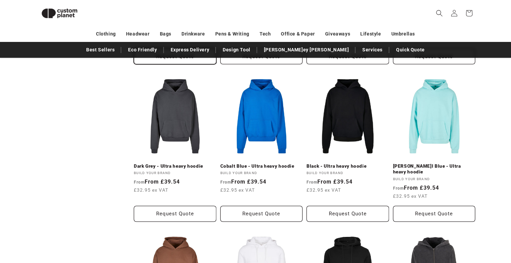
scroll to position [386, 0]
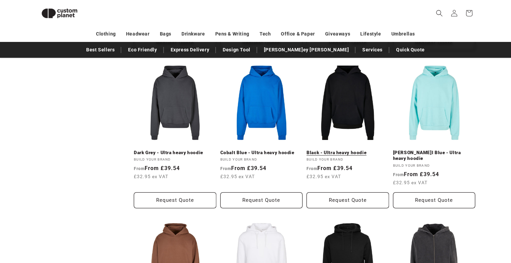
click at [362, 150] on link "Black - Ultra heavy hoodie" at bounding box center [348, 153] width 83 height 6
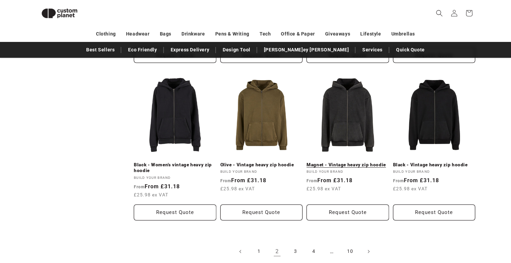
scroll to position [709, 0]
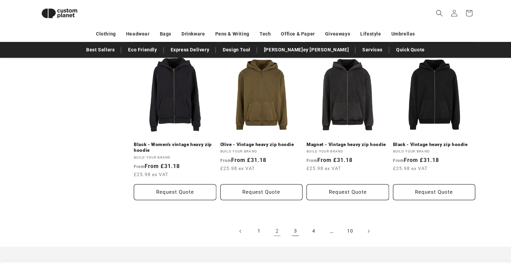
click at [295, 224] on link "3" at bounding box center [295, 231] width 15 height 15
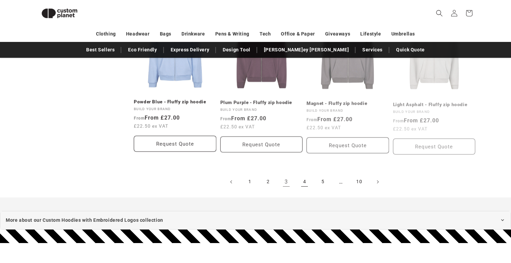
click at [305, 180] on link "4" at bounding box center [304, 182] width 15 height 15
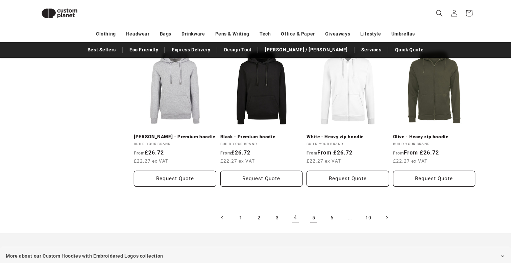
click at [313, 219] on link "5" at bounding box center [313, 217] width 15 height 15
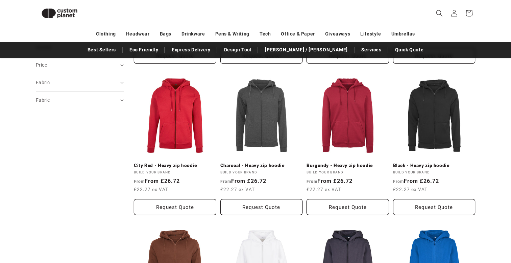
scroll to position [222, 0]
